Goal: Check status: Check status

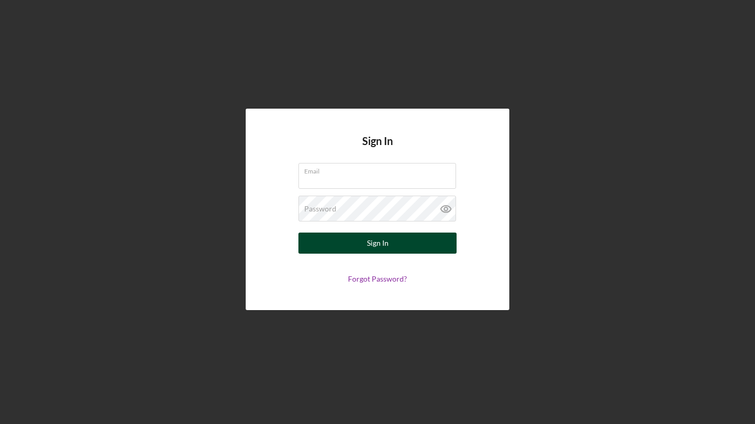
type input "lawrencehopkins@att.net"
click at [385, 243] on div "Sign In" at bounding box center [378, 242] width 22 height 21
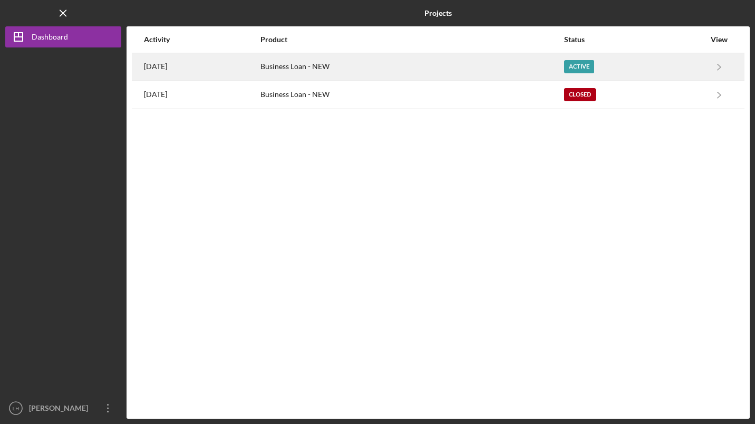
click at [594, 66] on div "Active" at bounding box center [579, 66] width 30 height 13
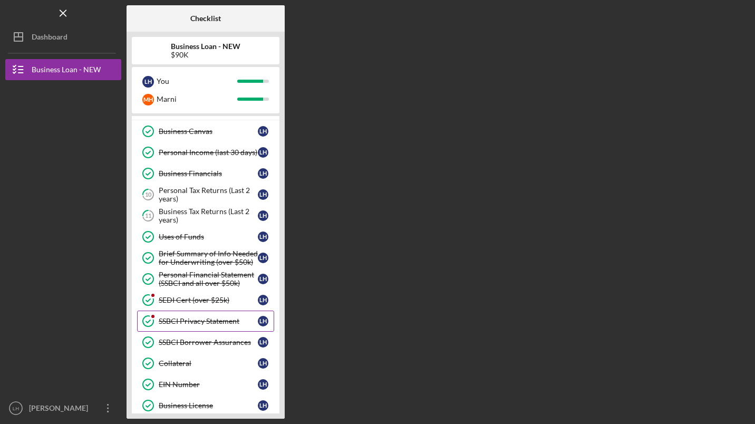
scroll to position [12, 0]
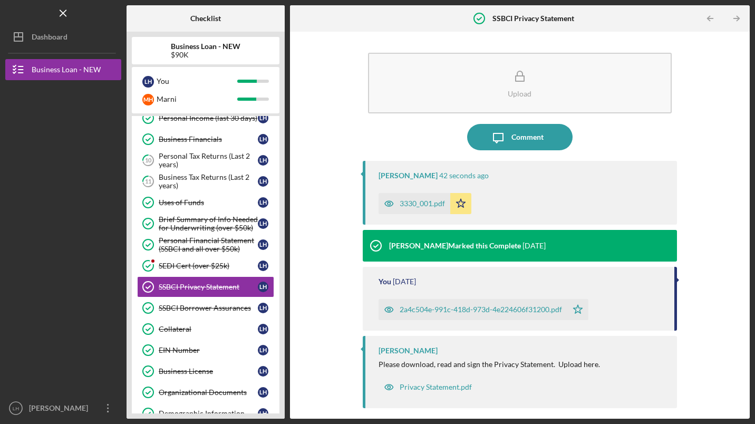
scroll to position [103, 0]
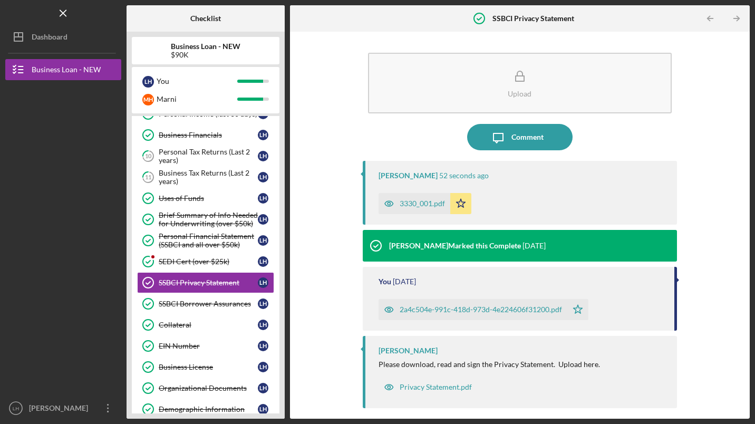
click at [417, 201] on div "3330_001.pdf" at bounding box center [421, 203] width 45 height 8
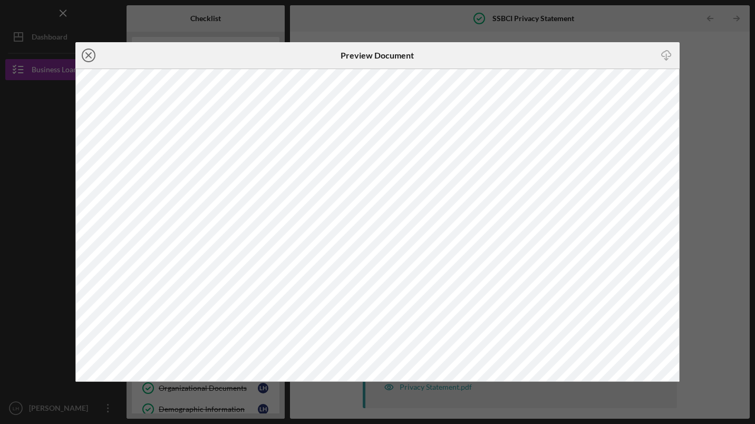
click at [82, 55] on circle at bounding box center [88, 55] width 13 height 13
